Goal: Navigation & Orientation: Understand site structure

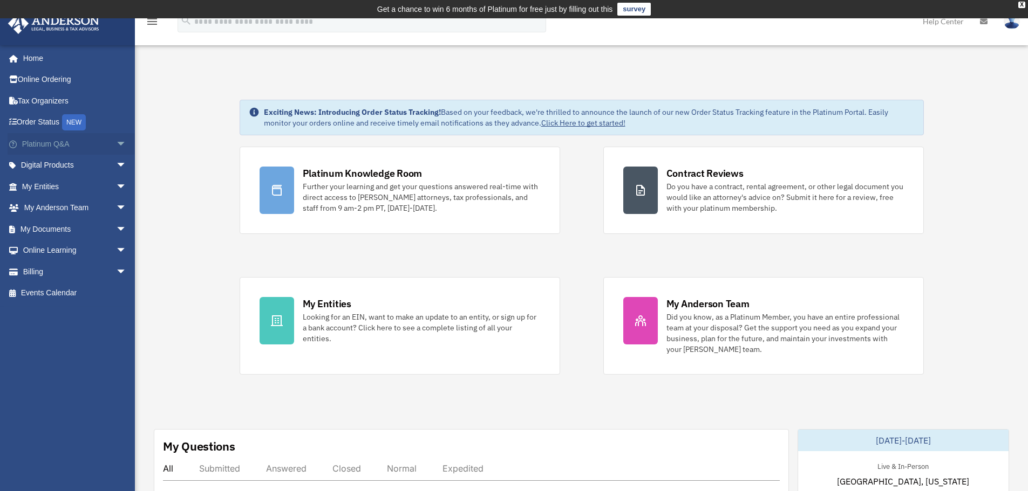
click at [116, 148] on span "arrow_drop_down" at bounding box center [127, 144] width 22 height 22
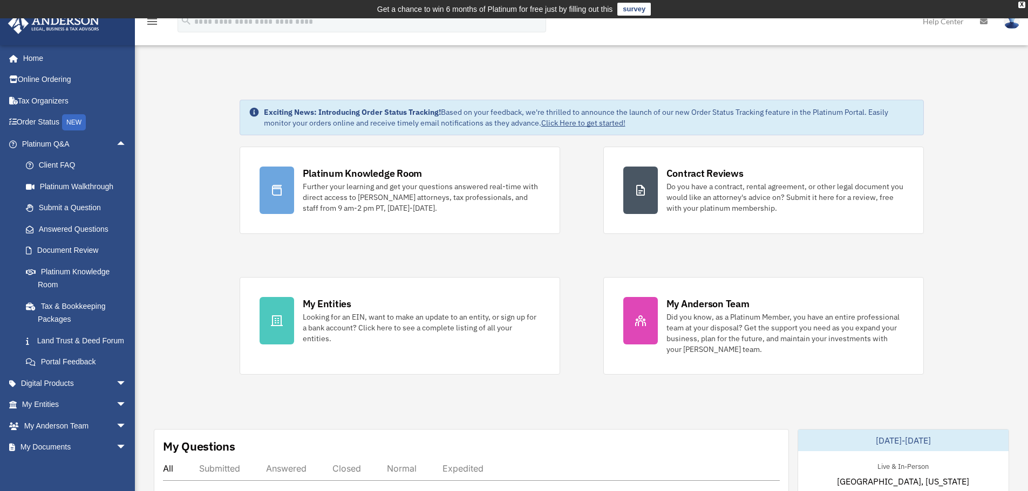
click at [579, 242] on div "Platinum Knowledge Room Further your learning and get your questions answered r…" at bounding box center [581, 261] width 684 height 228
click at [582, 250] on div "Platinum Knowledge Room Further your learning and get your questions answered r…" at bounding box center [581, 261] width 684 height 228
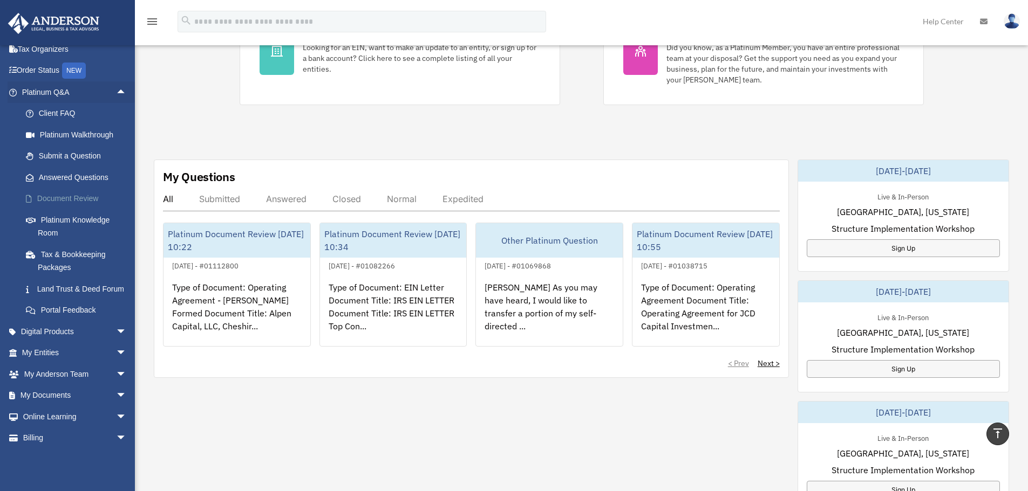
scroll to position [83, 0]
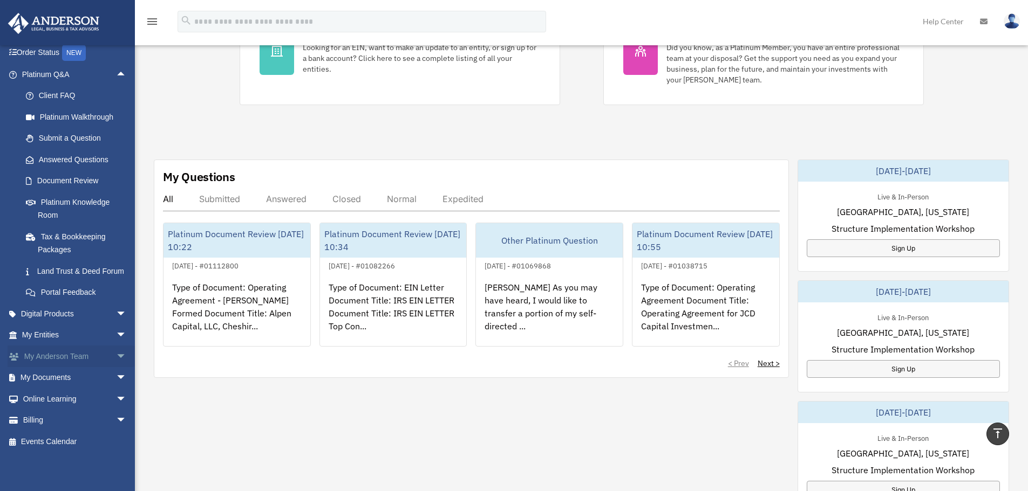
click at [116, 357] on span "arrow_drop_down" at bounding box center [127, 357] width 22 height 22
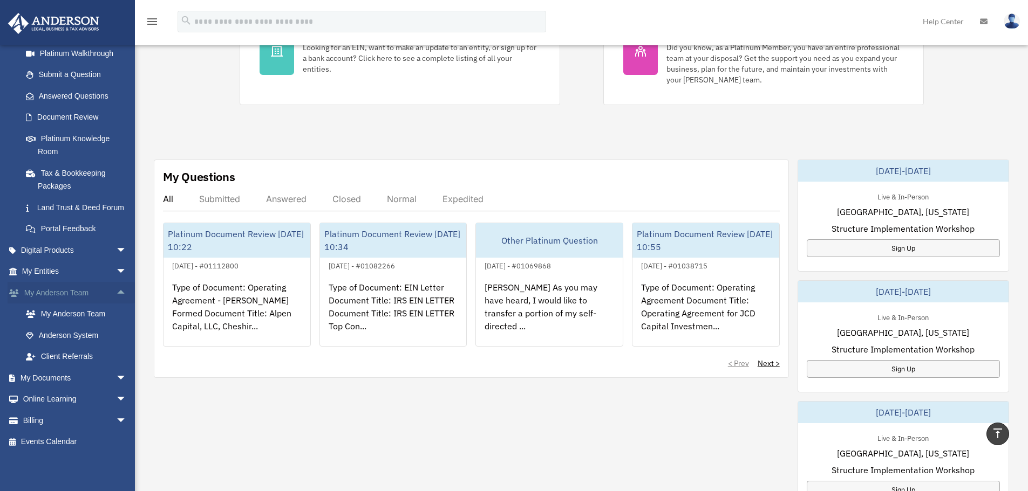
scroll to position [147, 0]
click at [116, 379] on span "arrow_drop_down" at bounding box center [127, 378] width 22 height 22
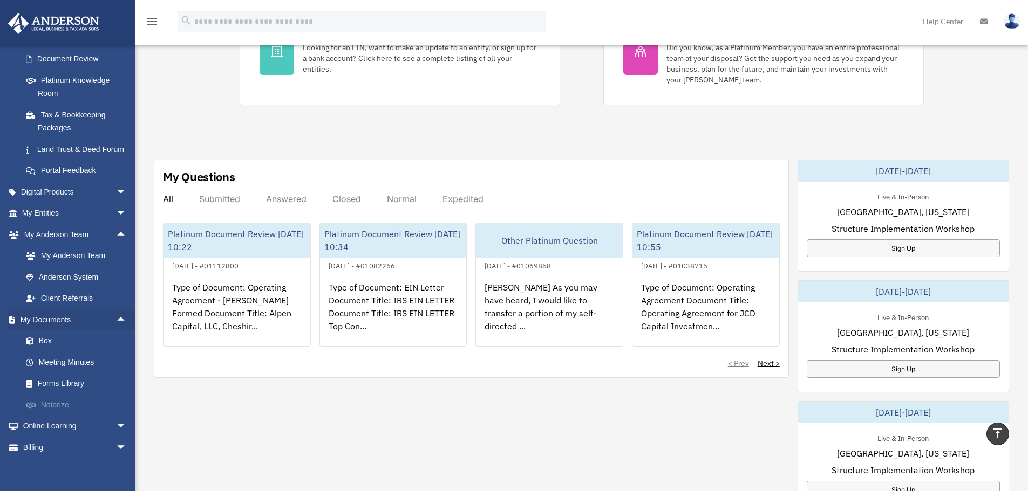
scroll to position [232, 0]
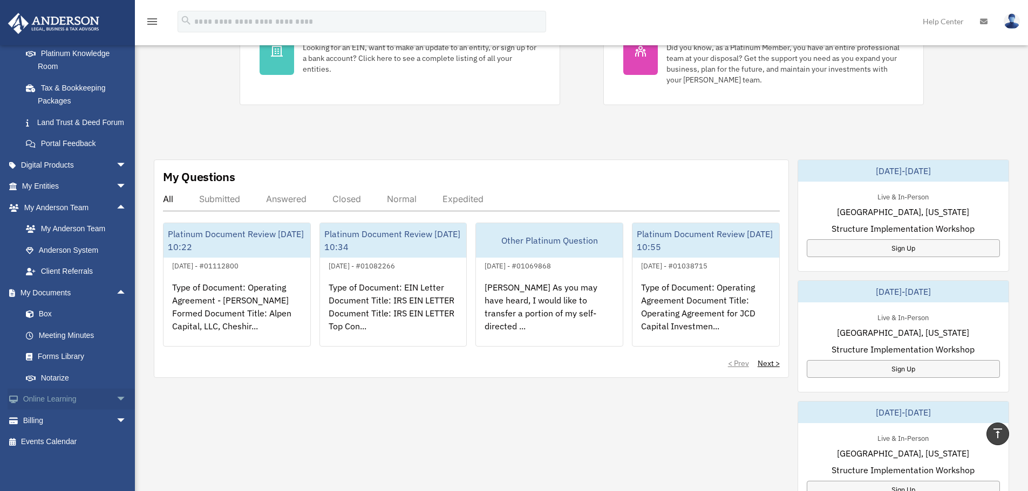
click at [116, 399] on span "arrow_drop_down" at bounding box center [127, 400] width 22 height 22
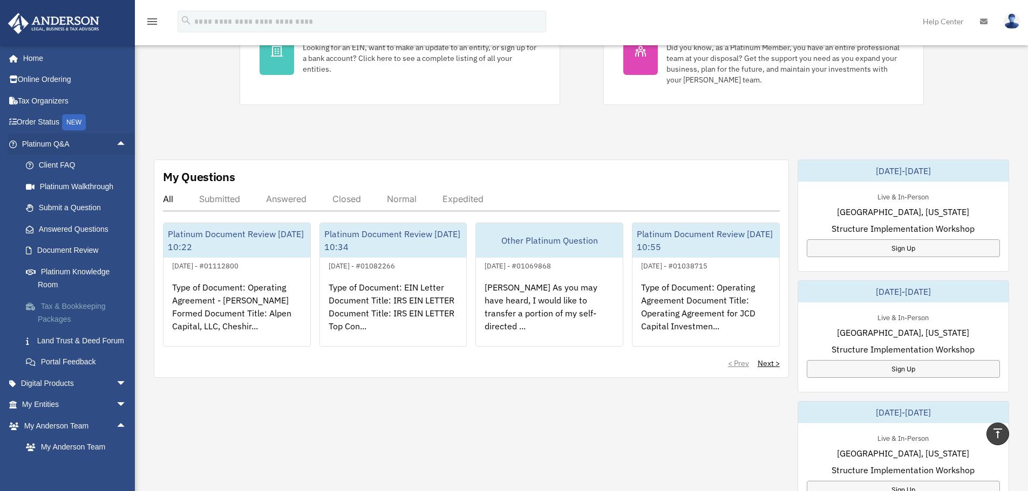
scroll to position [0, 0]
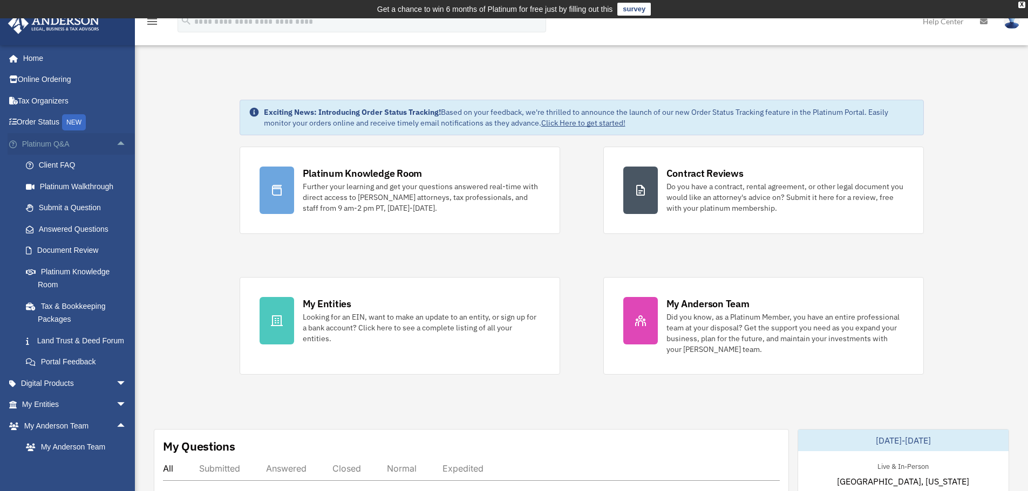
click at [116, 142] on span "arrow_drop_up" at bounding box center [127, 144] width 22 height 22
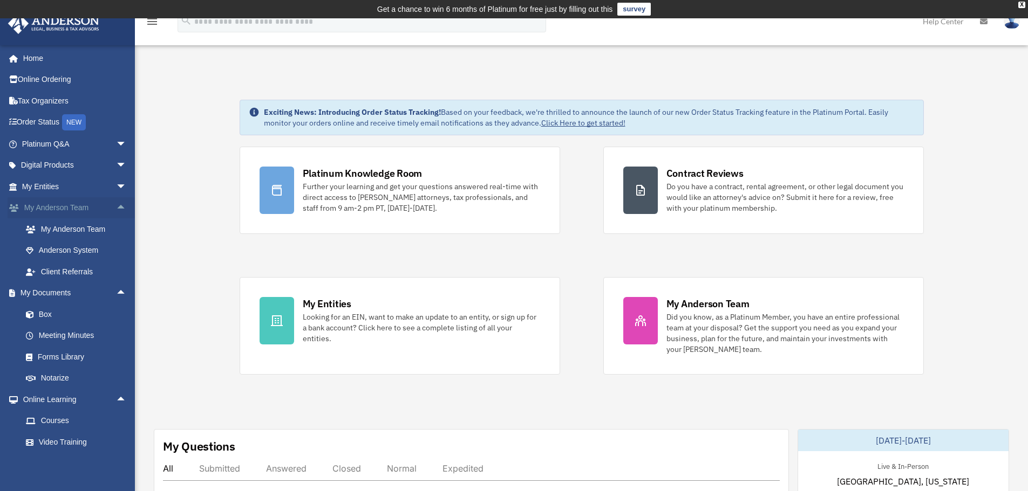
click at [116, 208] on span "arrow_drop_up" at bounding box center [127, 208] width 22 height 22
click at [116, 230] on span "arrow_drop_up" at bounding box center [127, 229] width 22 height 22
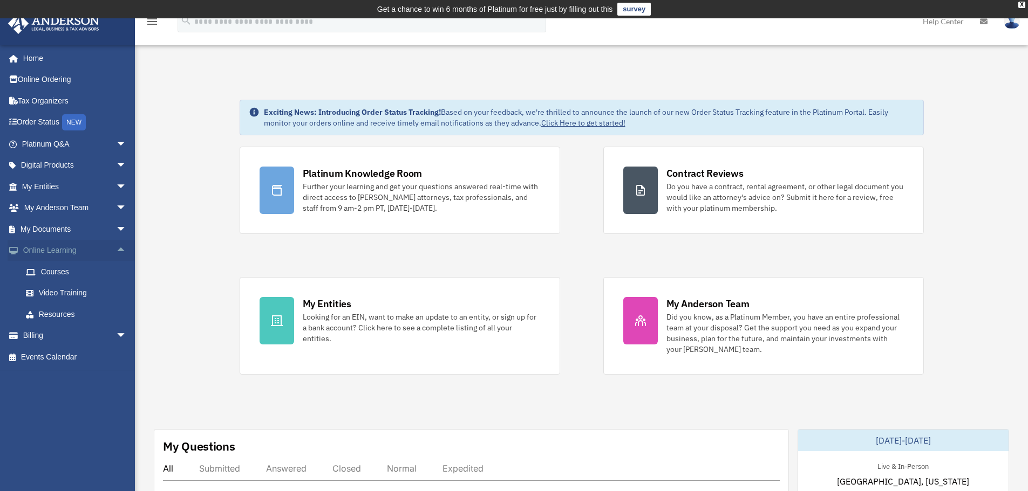
click at [116, 257] on span "arrow_drop_up" at bounding box center [127, 251] width 22 height 22
